Goal: Task Accomplishment & Management: Use online tool/utility

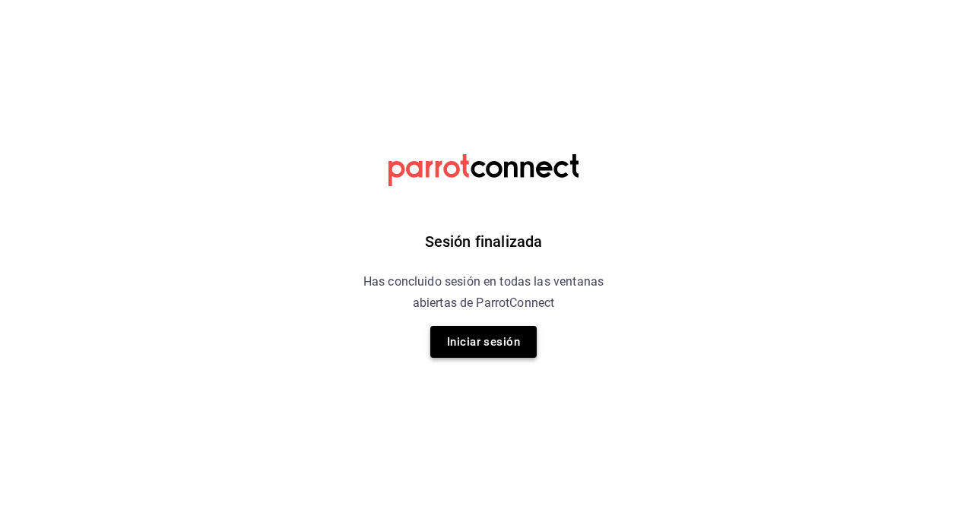
click at [453, 339] on button "Iniciar sesión" at bounding box center [483, 342] width 106 height 32
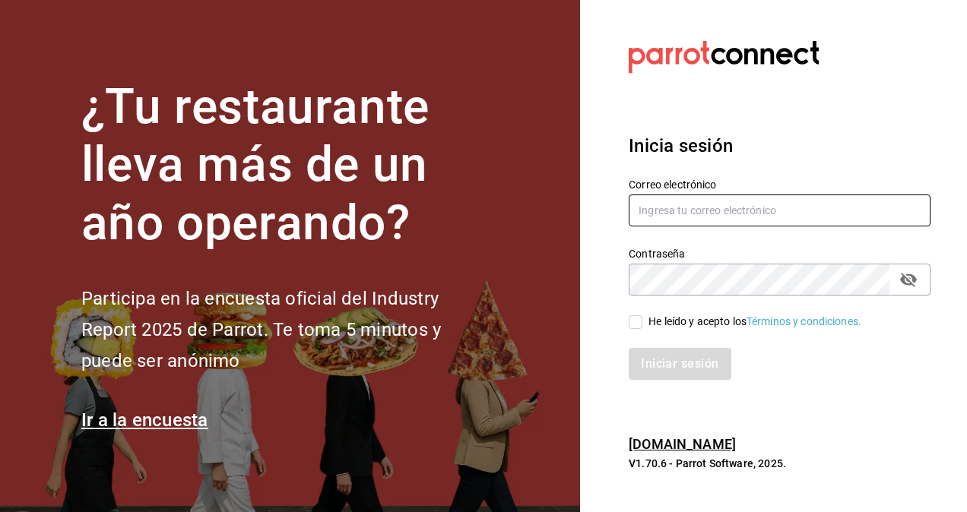
type input "[PERSON_NAME][EMAIL_ADDRESS][PERSON_NAME][DOMAIN_NAME]"
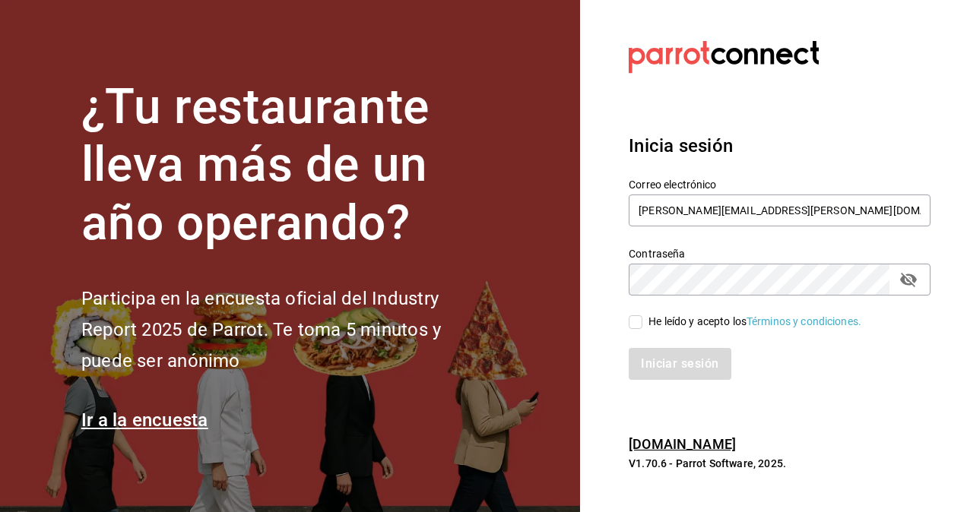
click at [637, 319] on input "He leído y acepto los Términos y condiciones." at bounding box center [636, 322] width 14 height 14
checkbox input "true"
click at [675, 375] on button "Iniciar sesión" at bounding box center [680, 364] width 103 height 32
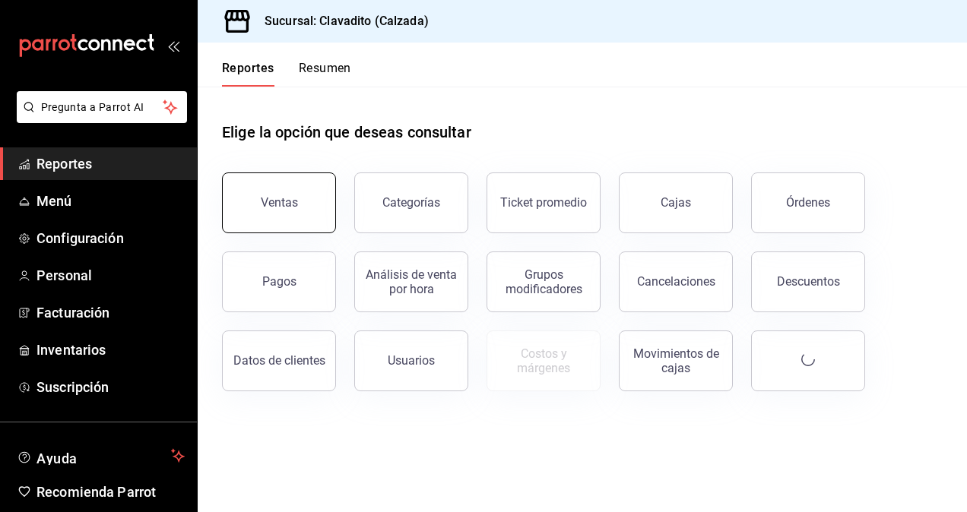
click at [275, 202] on div "Ventas" at bounding box center [279, 202] width 37 height 14
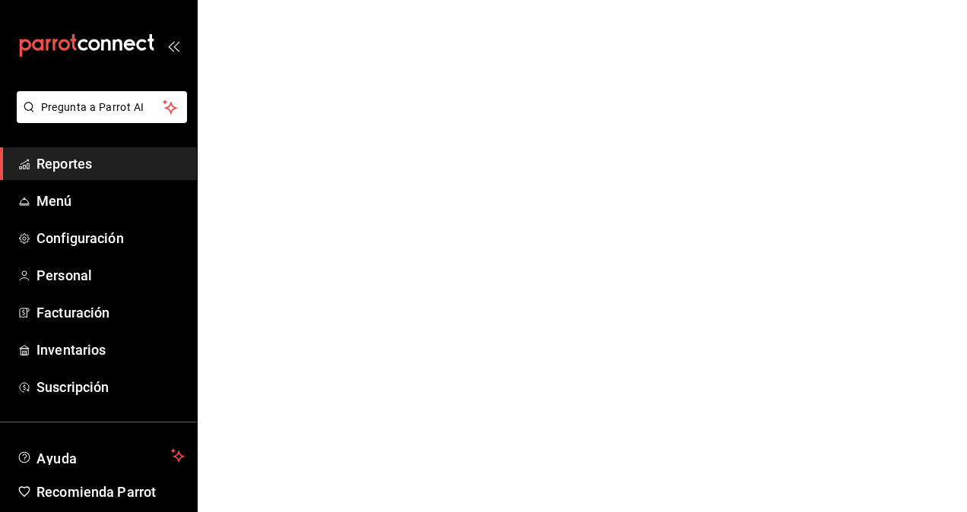
click at [96, 164] on span "Reportes" at bounding box center [110, 164] width 148 height 21
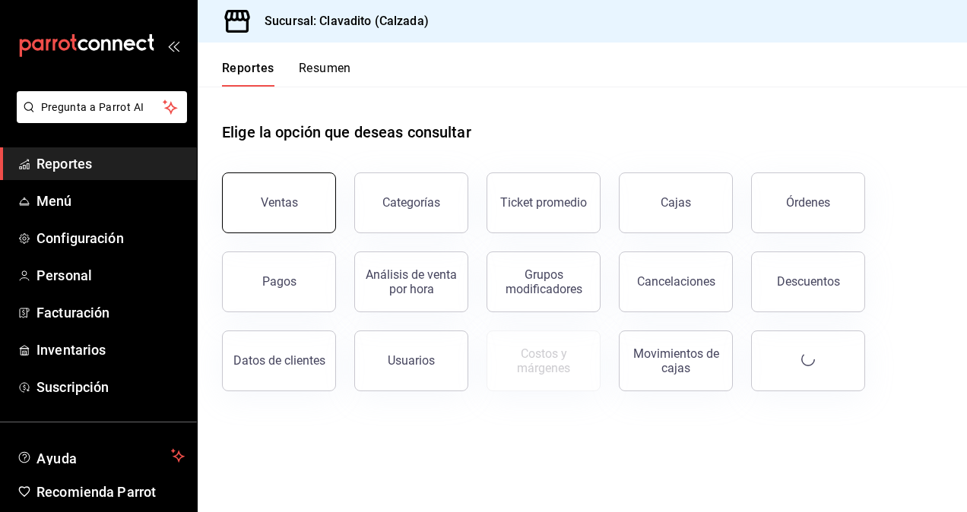
click at [274, 210] on button "Ventas" at bounding box center [279, 203] width 114 height 61
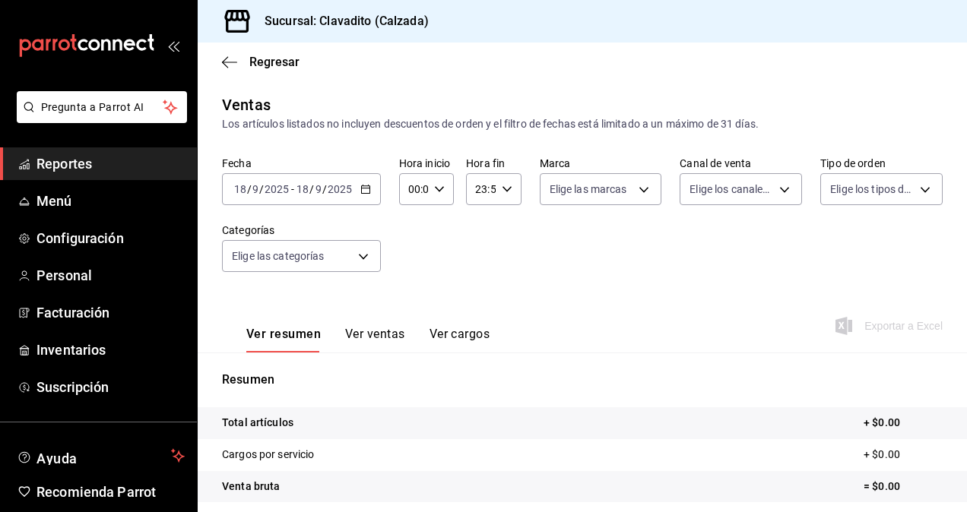
click at [361, 193] on \(Stroke\) "button" at bounding box center [365, 189] width 9 height 8
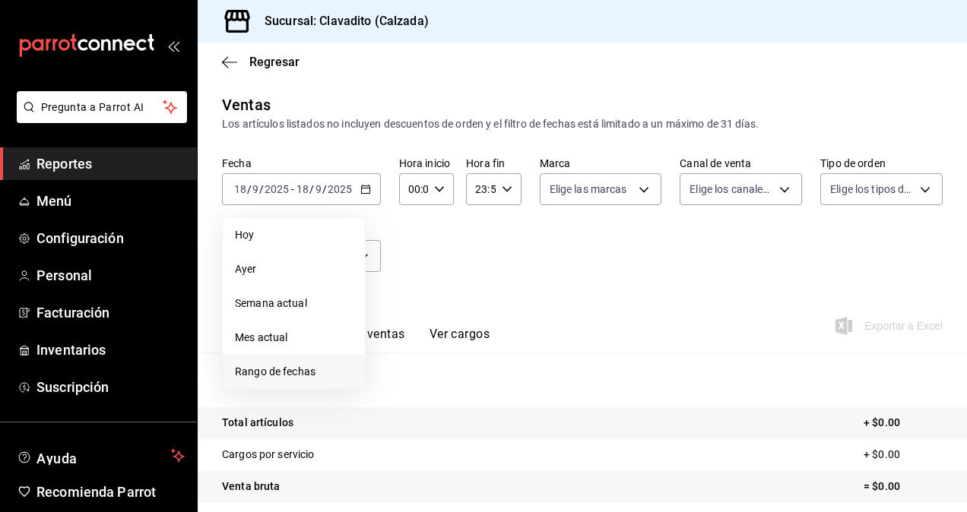
click at [287, 368] on span "Rango de fechas" at bounding box center [294, 372] width 118 height 16
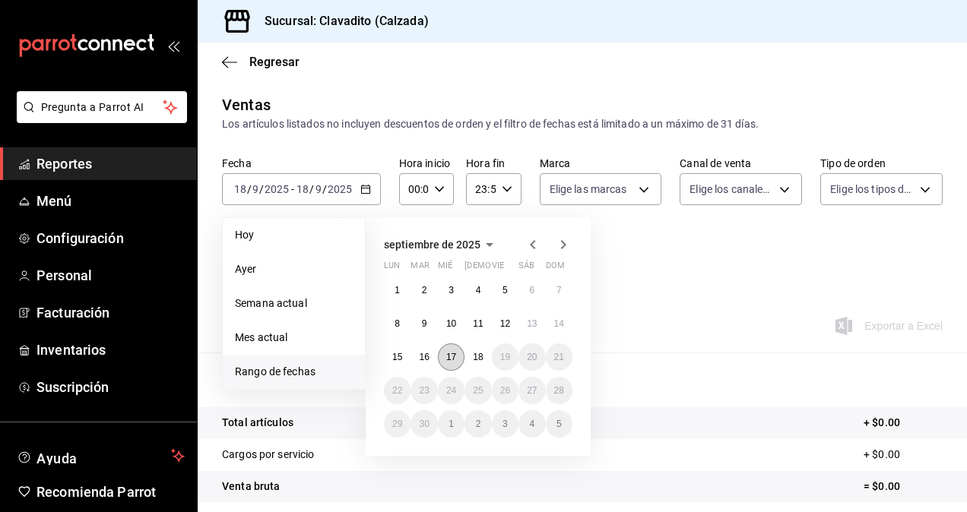
click at [450, 352] on abbr "17" at bounding box center [451, 357] width 10 height 11
click at [485, 362] on button "18" at bounding box center [477, 357] width 27 height 27
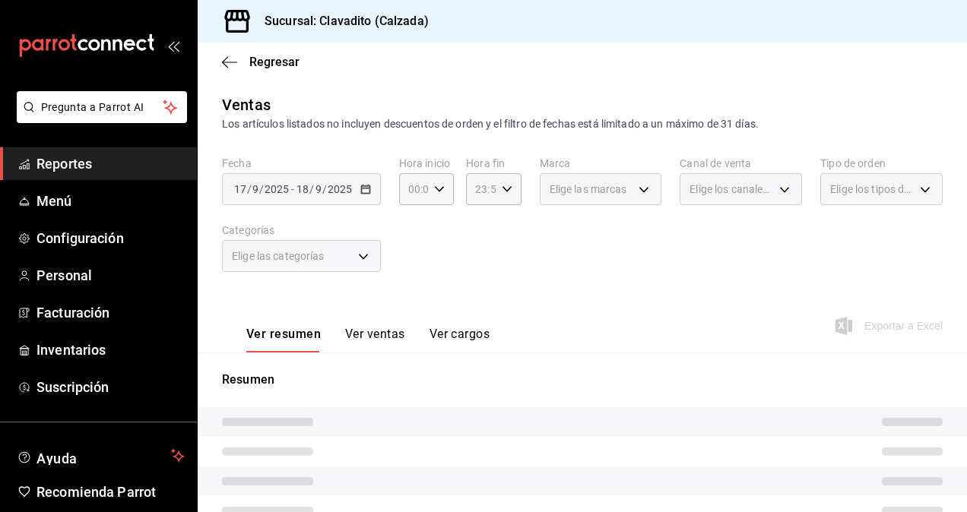
click at [905, 324] on span "Exportar a Excel" at bounding box center [890, 326] width 104 height 18
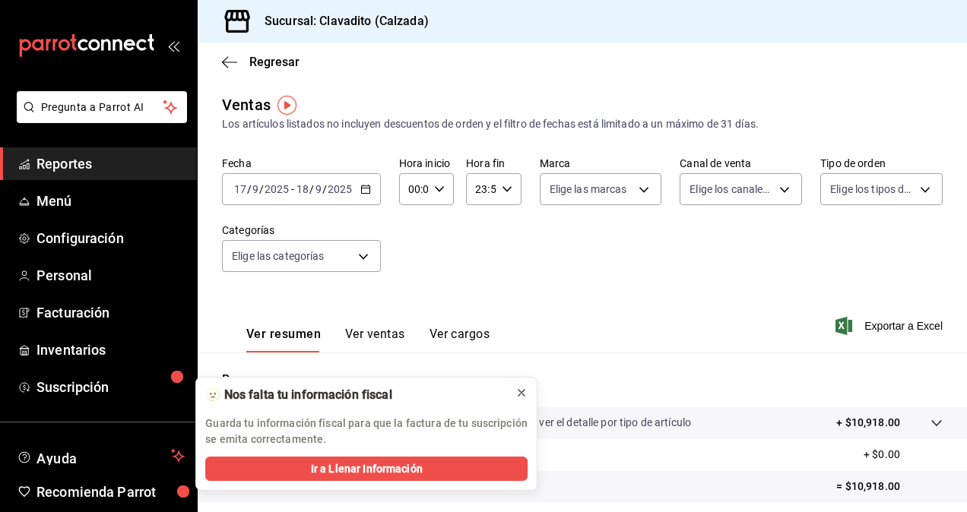
click at [520, 388] on icon at bounding box center [521, 393] width 12 height 12
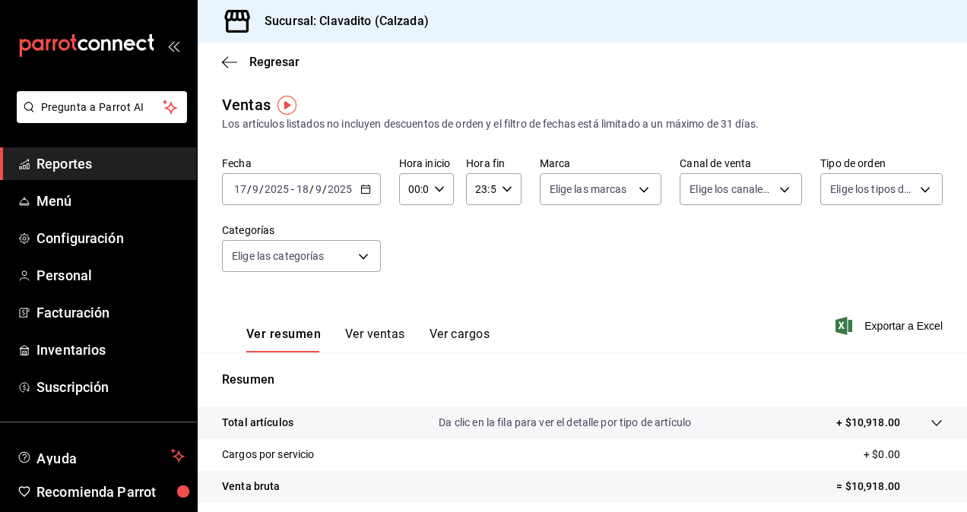
click at [85, 167] on span "Reportes" at bounding box center [110, 164] width 148 height 21
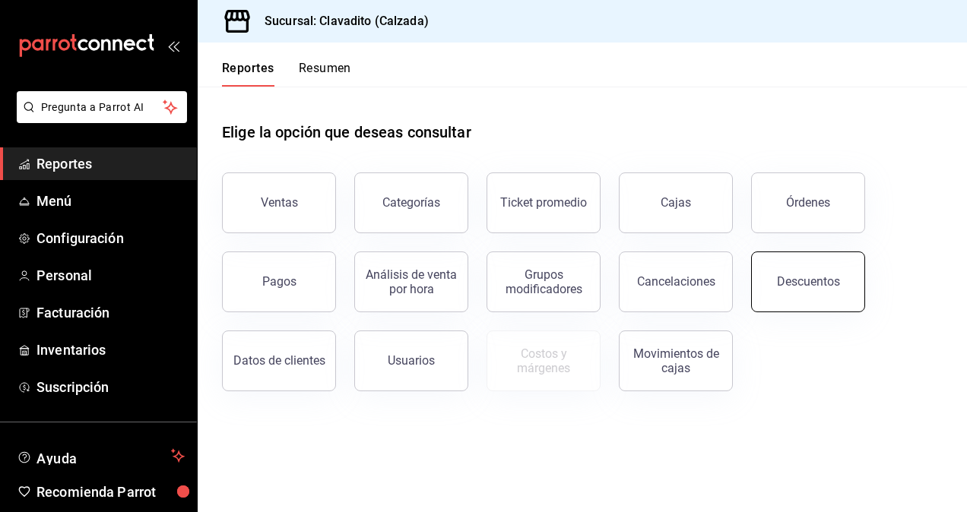
click at [784, 284] on div "Descuentos" at bounding box center [808, 281] width 63 height 14
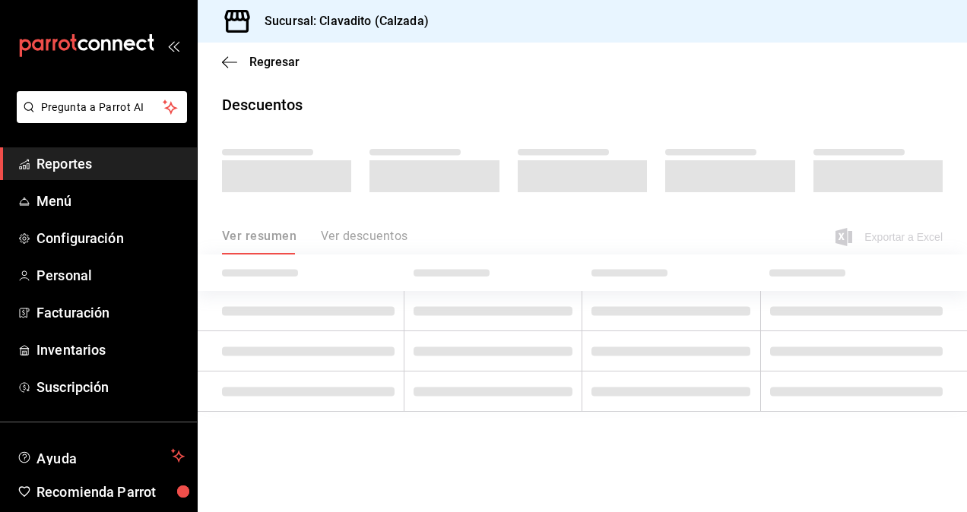
click at [85, 163] on span "Reportes" at bounding box center [110, 164] width 148 height 21
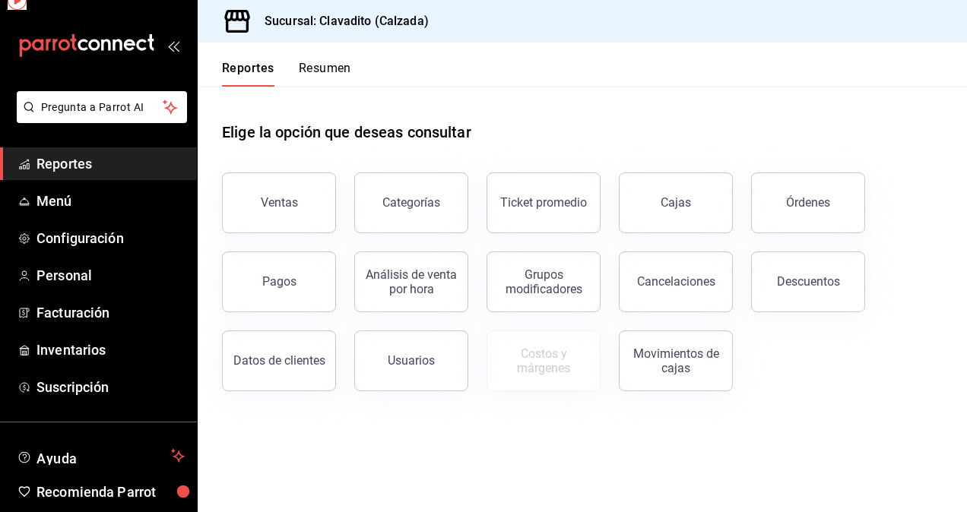
click at [85, 163] on span "Reportes" at bounding box center [110, 164] width 148 height 21
click at [838, 287] on button "Descuentos" at bounding box center [808, 282] width 114 height 61
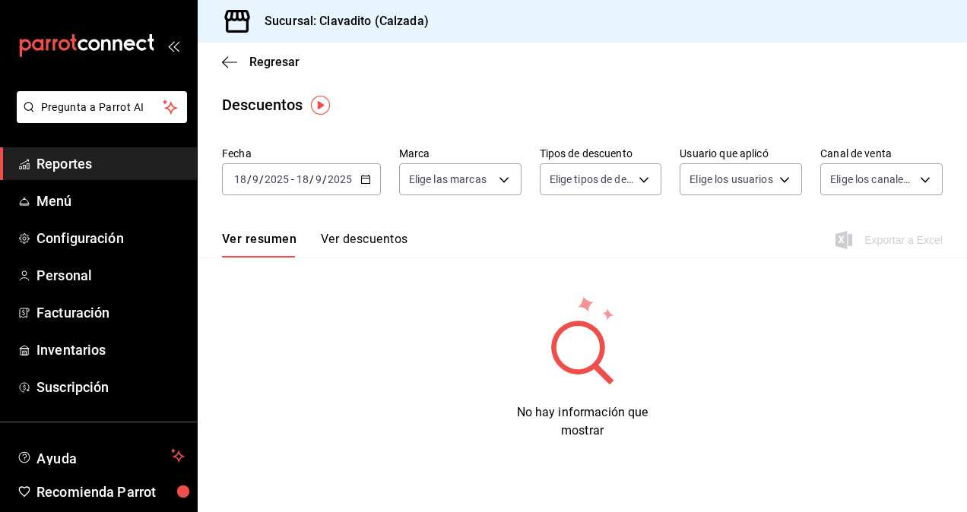
click at [356, 181] on div "[DATE] [DATE] - [DATE] [DATE]" at bounding box center [301, 179] width 159 height 32
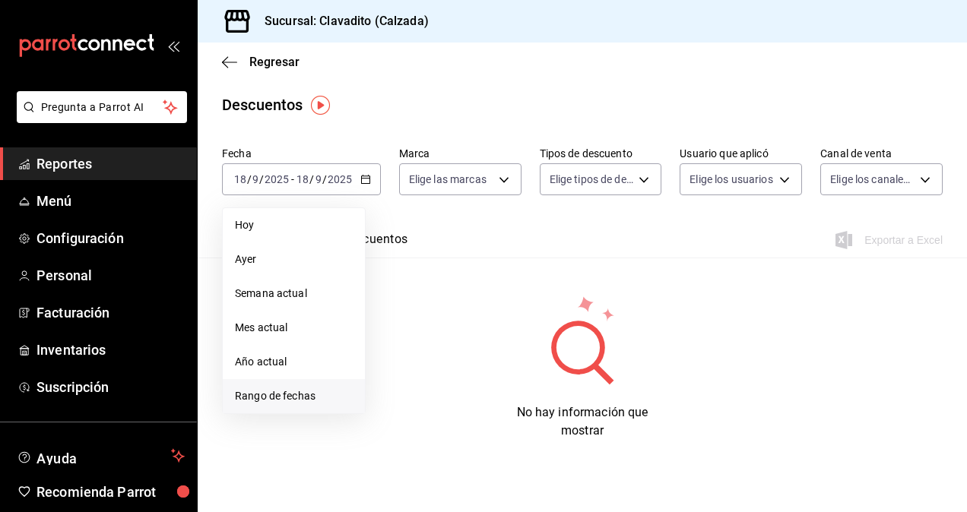
click at [260, 394] on span "Rango de fechas" at bounding box center [294, 396] width 118 height 16
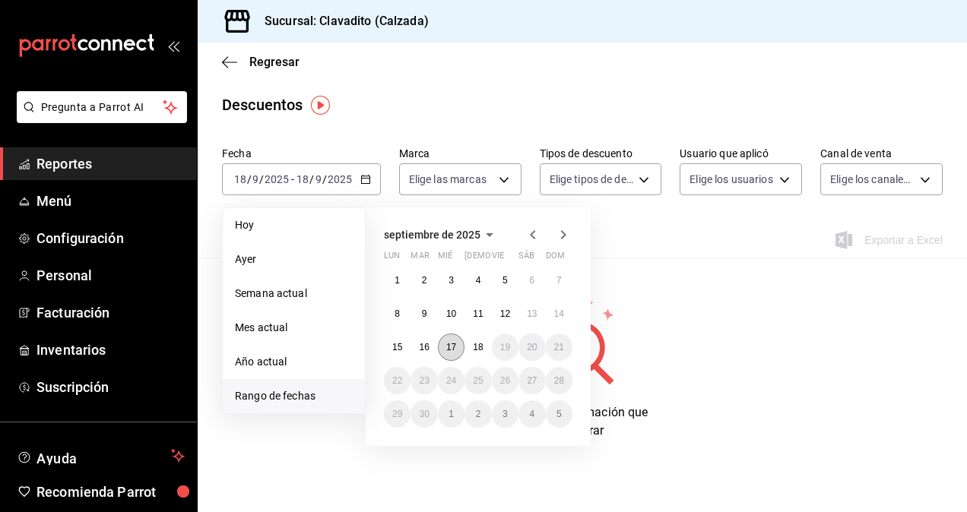
click at [458, 350] on button "17" at bounding box center [451, 347] width 27 height 27
click at [478, 350] on abbr "18" at bounding box center [478, 347] width 10 height 11
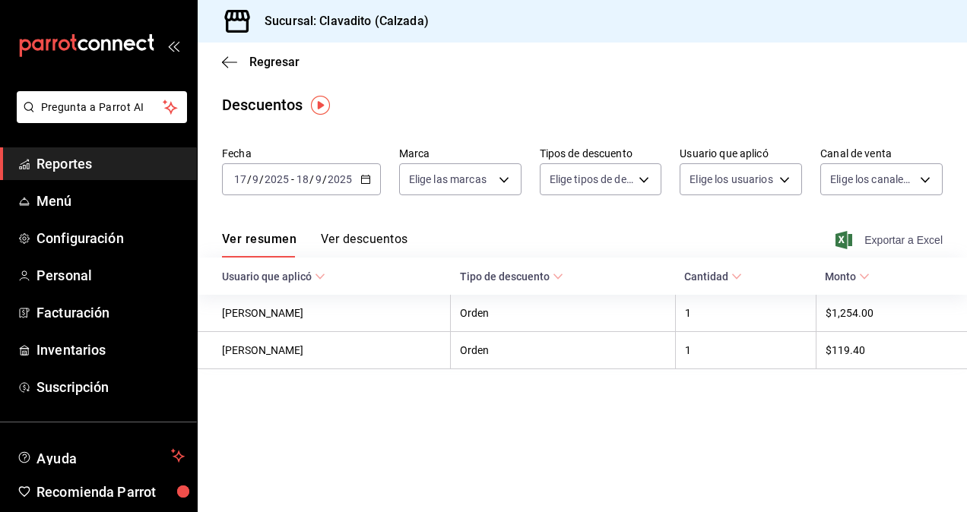
click at [897, 241] on span "Exportar a Excel" at bounding box center [890, 240] width 104 height 18
click at [896, 232] on span "Exportar a Excel" at bounding box center [890, 240] width 104 height 18
click at [331, 183] on input "2025" at bounding box center [340, 179] width 26 height 12
click at [360, 185] on div "[DATE] [DATE] - [DATE] [DATE]" at bounding box center [301, 179] width 159 height 32
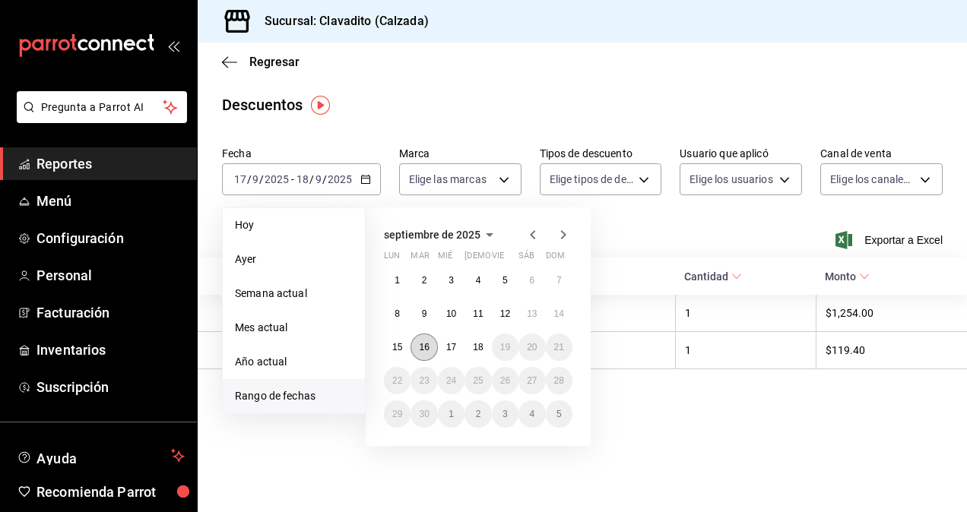
click at [423, 347] on abbr "16" at bounding box center [424, 347] width 10 height 11
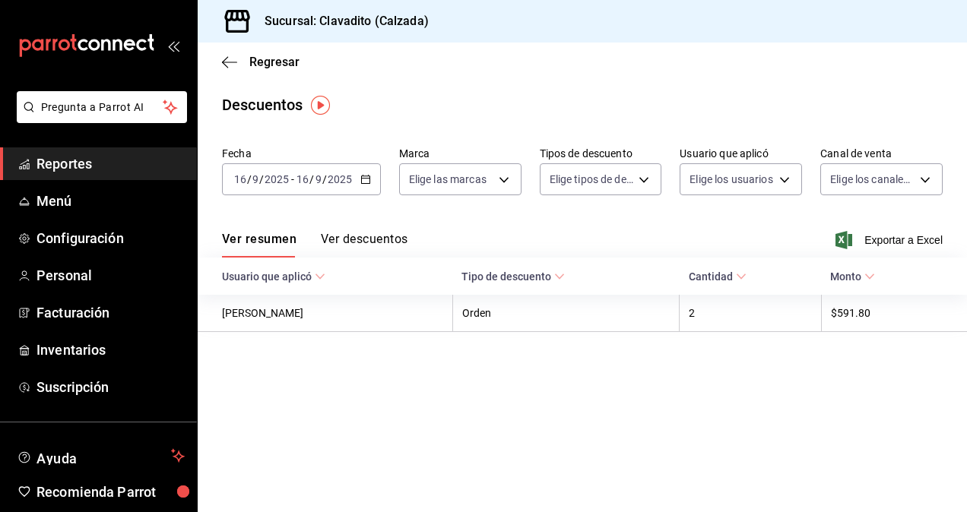
click at [132, 154] on span "Reportes" at bounding box center [110, 164] width 148 height 21
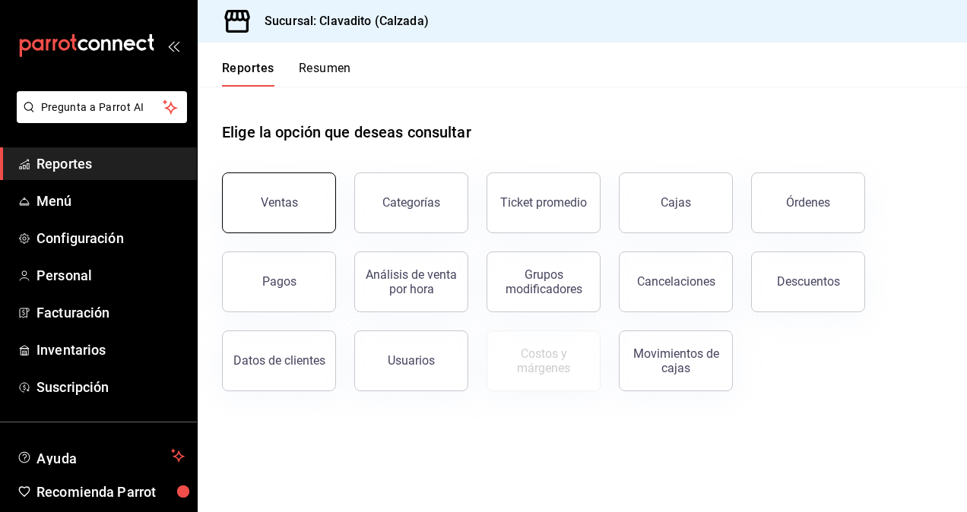
click at [331, 225] on div "Ventas" at bounding box center [270, 193] width 132 height 79
click at [294, 211] on button "Ventas" at bounding box center [279, 203] width 114 height 61
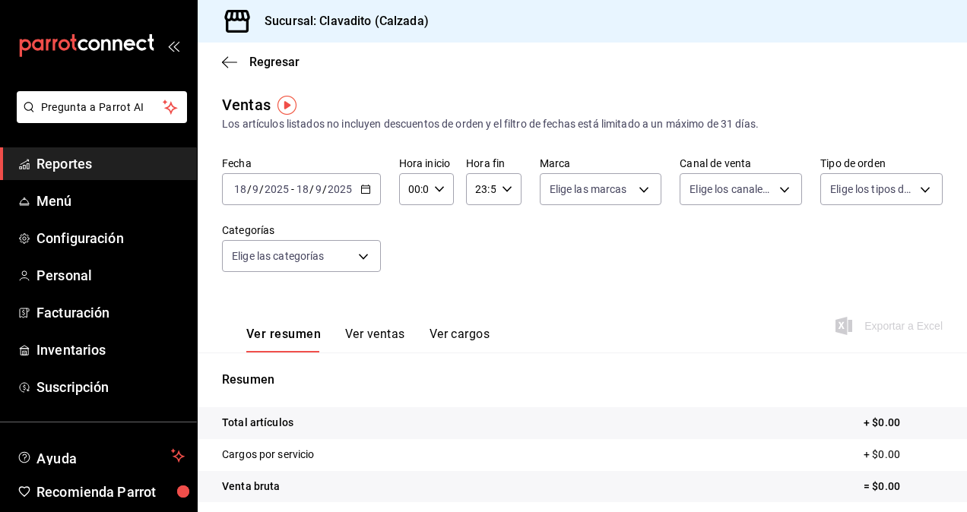
click at [363, 192] on icon "button" at bounding box center [365, 189] width 11 height 11
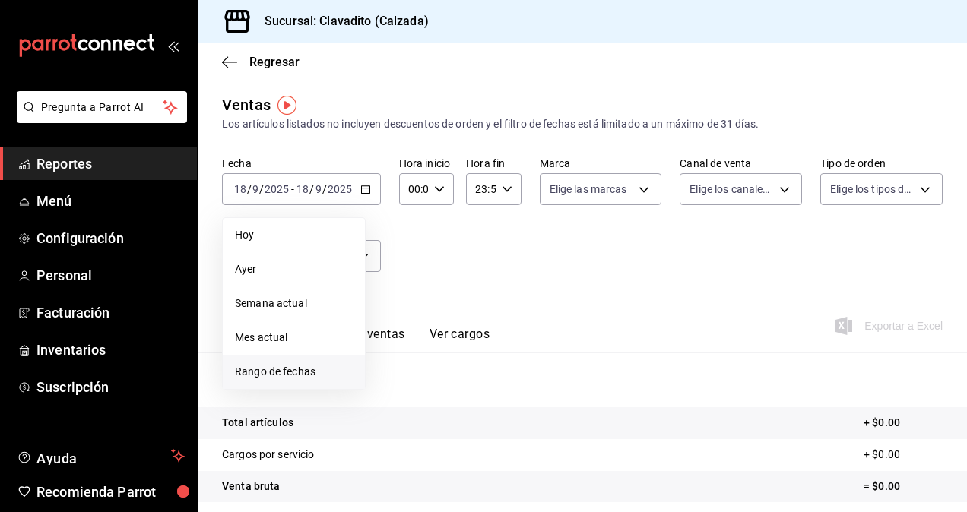
click at [255, 365] on span "Rango de fechas" at bounding box center [294, 372] width 118 height 16
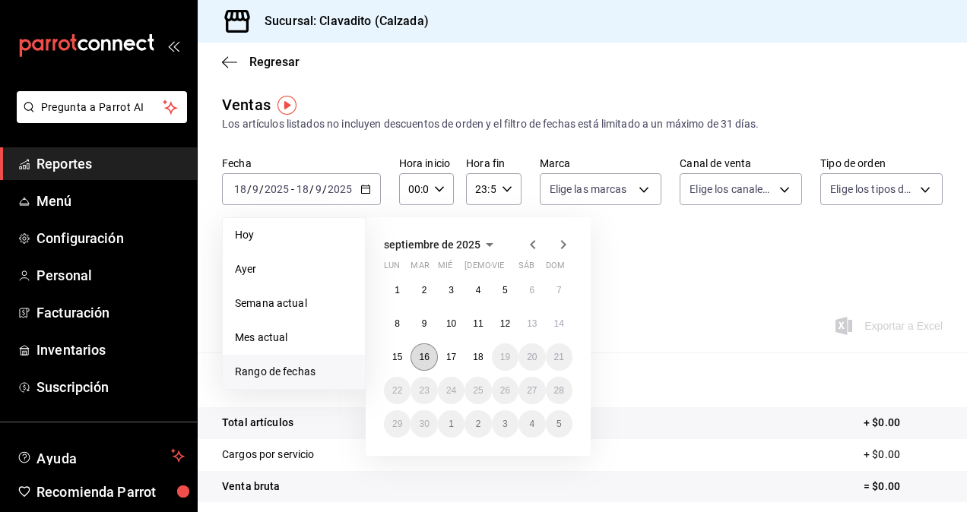
click at [426, 357] on abbr "16" at bounding box center [424, 357] width 10 height 11
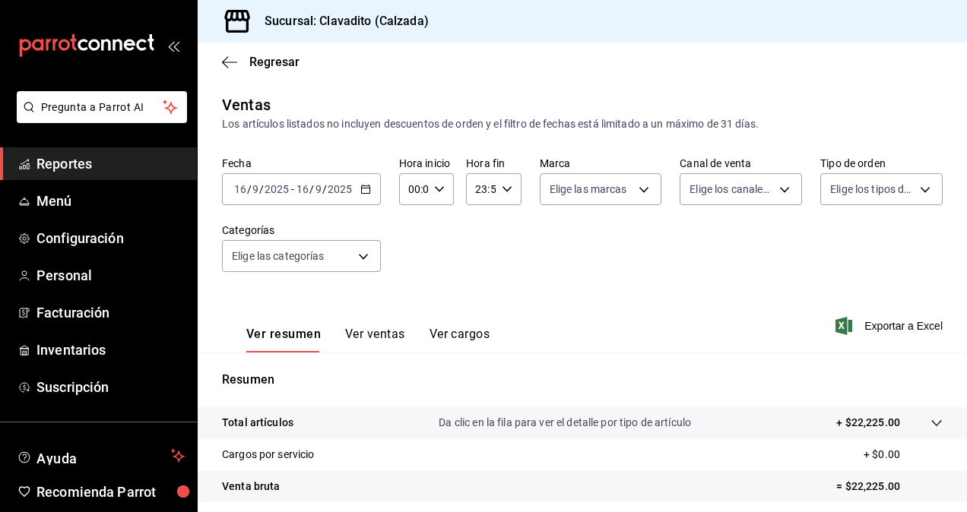
scroll to position [196, 0]
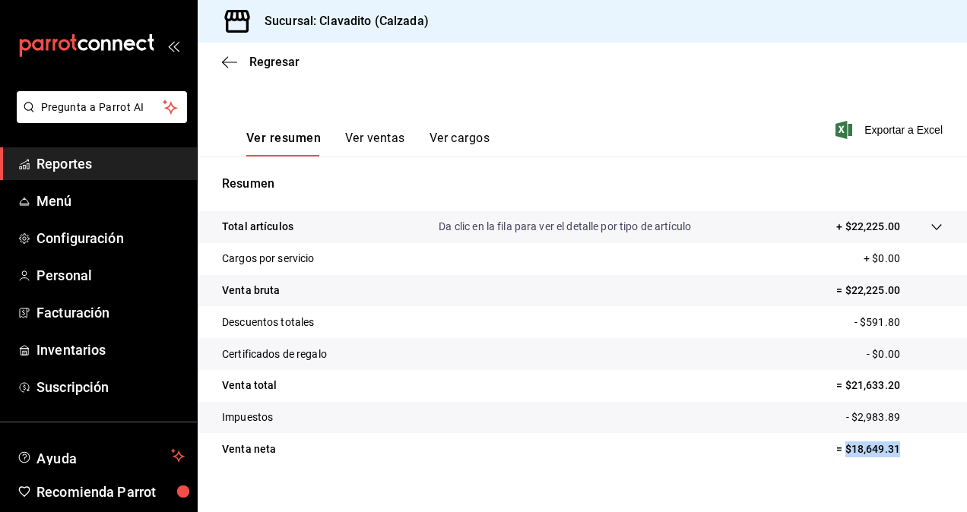
drag, startPoint x: 833, startPoint y: 447, endPoint x: 895, endPoint y: 452, distance: 61.7
click at [895, 452] on p "= $18,649.31" at bounding box center [889, 450] width 106 height 16
copy p "$18,649.31"
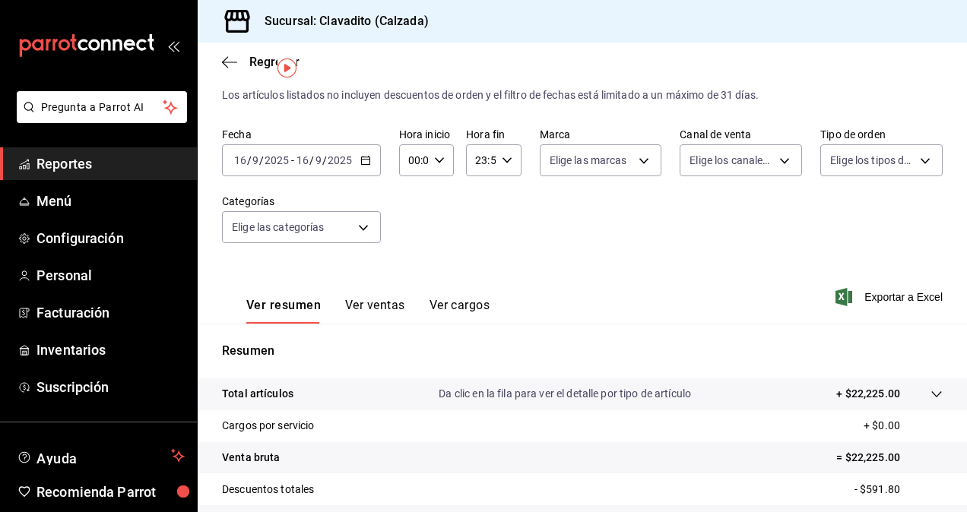
scroll to position [24, 0]
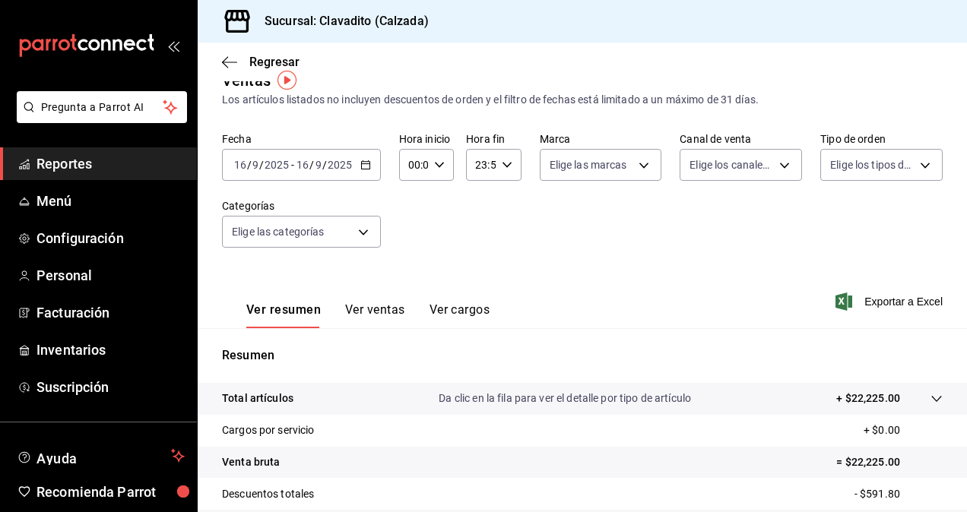
click at [366, 160] on icon "button" at bounding box center [365, 165] width 11 height 11
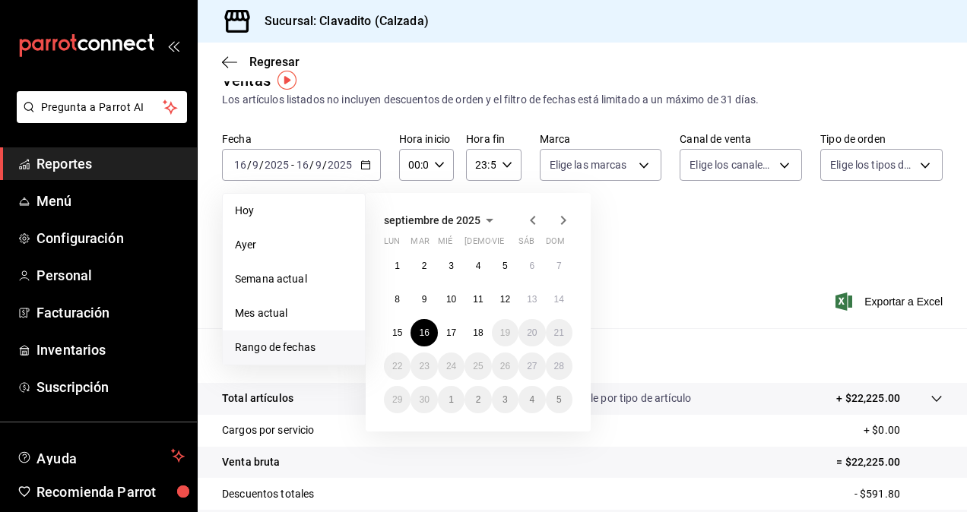
click at [444, 317] on div "1 2 3 4 5 6 7 8 9 10 11 12 13 14 15 16 17 18 19 20 21 22 23 24 25 26 27 28 29 3…" at bounding box center [478, 332] width 189 height 161
click at [447, 322] on button "17" at bounding box center [451, 332] width 27 height 27
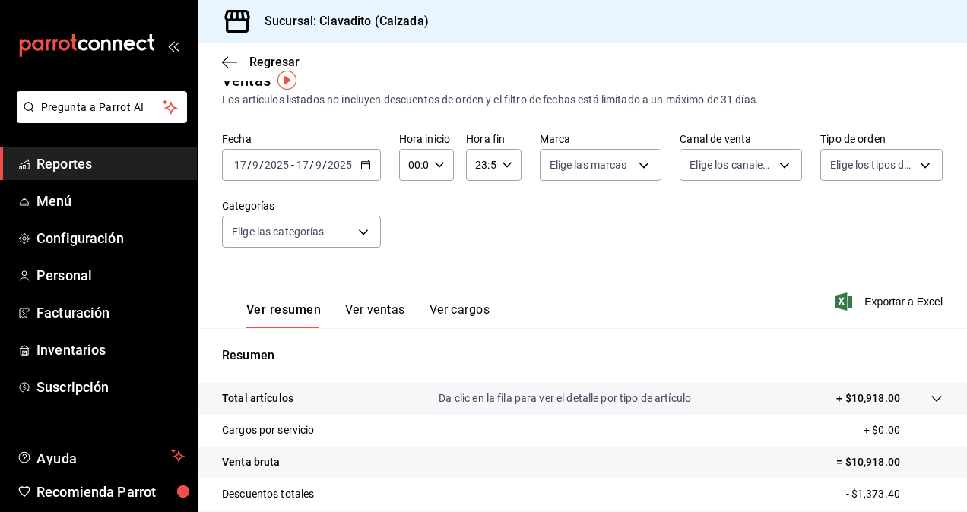
scroll to position [216, 0]
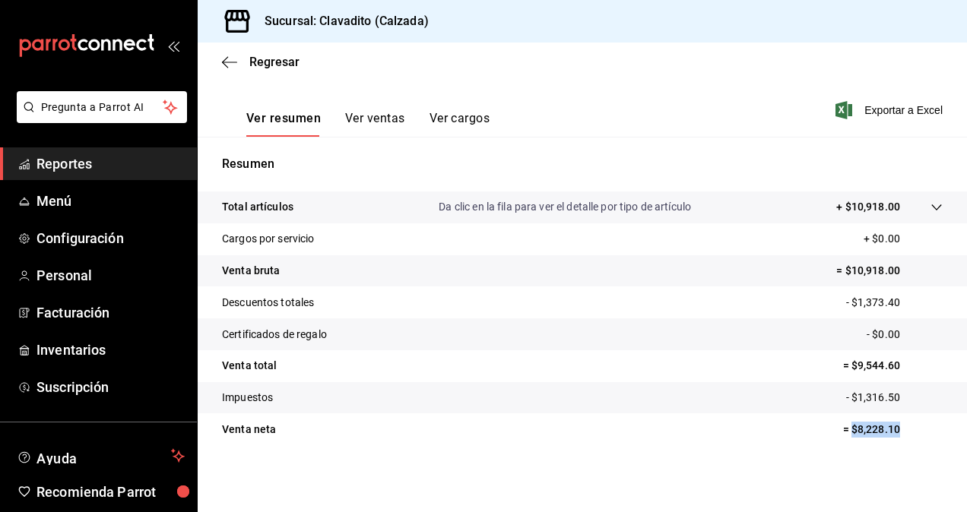
drag, startPoint x: 839, startPoint y: 429, endPoint x: 895, endPoint y: 423, distance: 56.5
click at [895, 423] on p "= $8,228.10" at bounding box center [893, 430] width 100 height 16
copy p "$8,228.10"
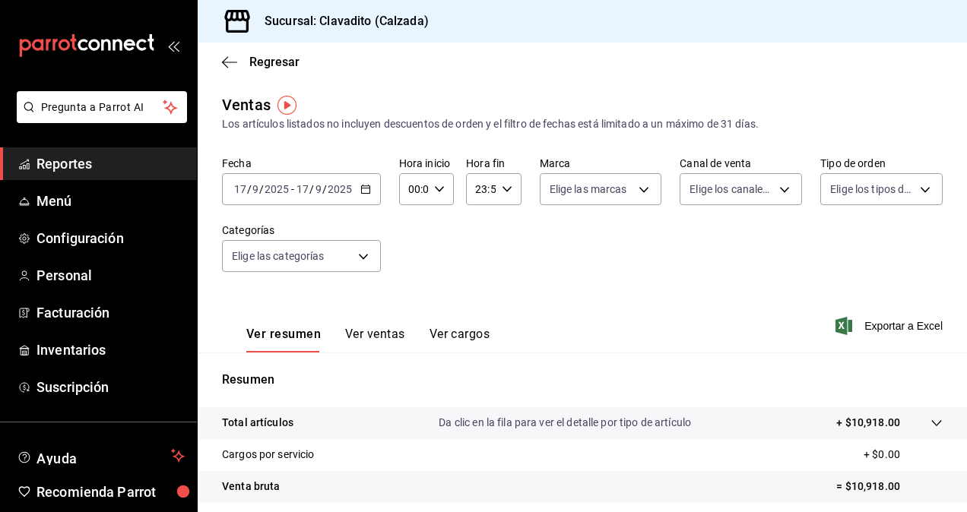
click at [373, 190] on div "[DATE] [DATE] - [DATE] [DATE]" at bounding box center [301, 189] width 159 height 32
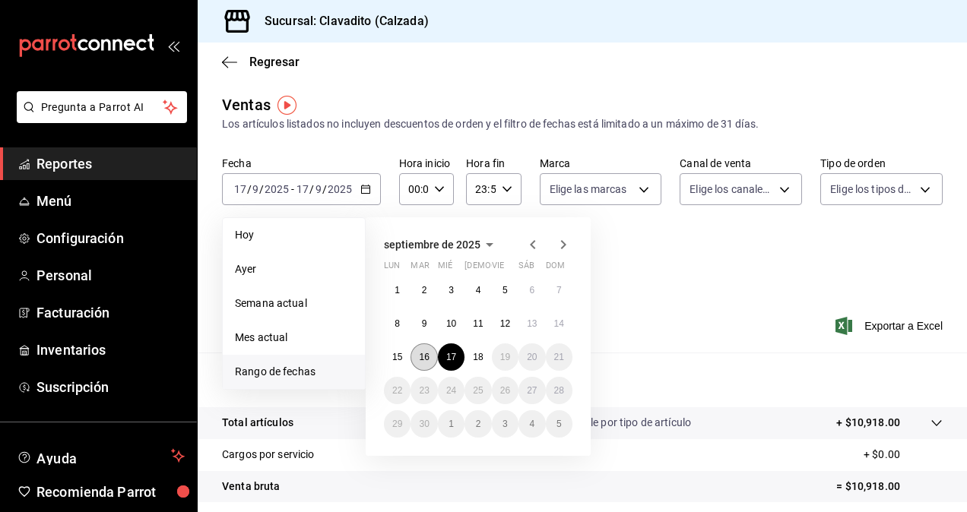
click at [421, 347] on button "16" at bounding box center [423, 357] width 27 height 27
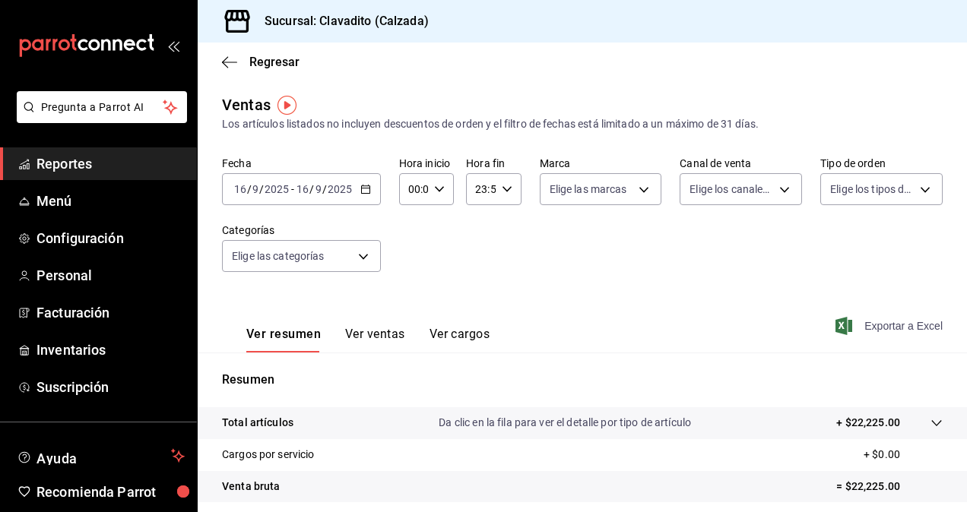
click at [870, 320] on span "Exportar a Excel" at bounding box center [890, 326] width 104 height 18
